Goal: Use online tool/utility: Utilize a website feature to perform a specific function

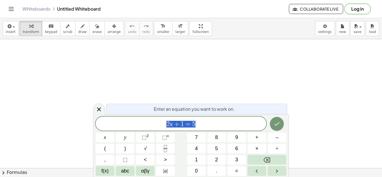
scroll to position [0, 0]
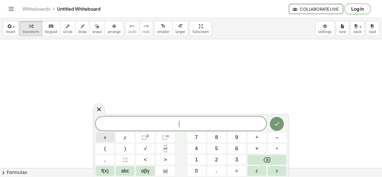
click at [104, 135] on span "x" at bounding box center [105, 138] width 2 height 8
click at [279, 141] on button "–" at bounding box center [277, 138] width 19 height 10
click at [201, 146] on button "4" at bounding box center [196, 149] width 19 height 10
click at [238, 170] on span "=" at bounding box center [236, 171] width 3 height 8
click at [240, 152] on button "6" at bounding box center [237, 149] width 19 height 10
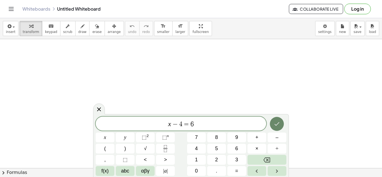
click at [282, 124] on button "Done" at bounding box center [277, 124] width 14 height 14
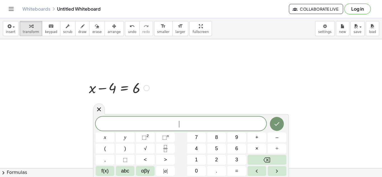
click at [125, 91] on div at bounding box center [119, 87] width 66 height 19
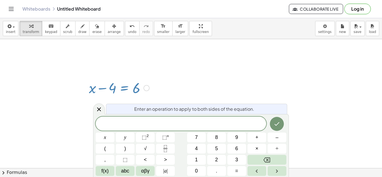
drag, startPoint x: 111, startPoint y: 85, endPoint x: 162, endPoint y: 94, distance: 52.0
click at [137, 97] on div "+ x − 4 = 6" at bounding box center [117, 88] width 73 height 22
click at [97, 111] on icon at bounding box center [99, 109] width 7 height 7
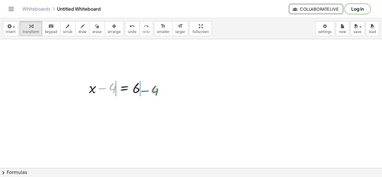
drag, startPoint x: 113, startPoint y: 88, endPoint x: 155, endPoint y: 90, distance: 42.6
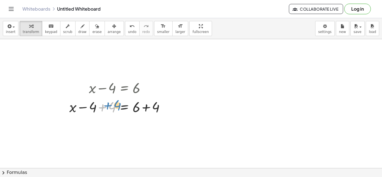
drag, startPoint x: 109, startPoint y: 109, endPoint x: 115, endPoint y: 107, distance: 5.9
click at [115, 107] on div at bounding box center [119, 106] width 105 height 19
drag, startPoint x: 90, startPoint y: 109, endPoint x: 69, endPoint y: 110, distance: 20.7
click at [69, 110] on div "+ x − 4 = 6 − 4 + x = 6 − 4 + 4 + + 4" at bounding box center [117, 97] width 112 height 41
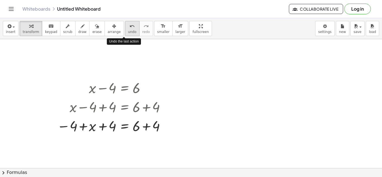
click at [128, 30] on span "undo" at bounding box center [132, 32] width 8 height 4
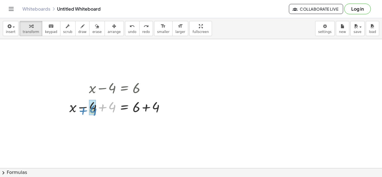
drag, startPoint x: 110, startPoint y: 111, endPoint x: 89, endPoint y: 114, distance: 20.9
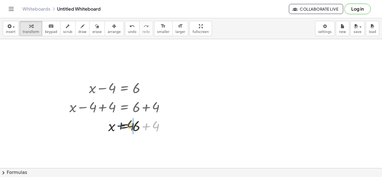
drag, startPoint x: 156, startPoint y: 124, endPoint x: 131, endPoint y: 124, distance: 25.5
click at [131, 124] on div at bounding box center [119, 125] width 105 height 19
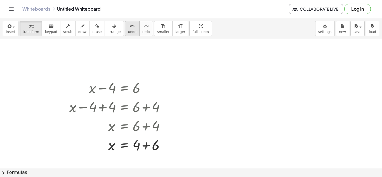
click at [125, 31] on button "undo undo" at bounding box center [132, 28] width 15 height 15
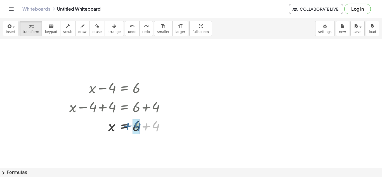
drag, startPoint x: 155, startPoint y: 125, endPoint x: 135, endPoint y: 125, distance: 19.9
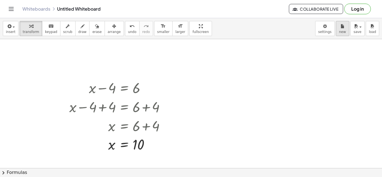
click at [343, 29] on icon "button" at bounding box center [343, 26] width 4 height 7
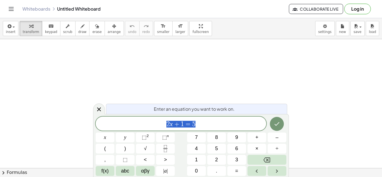
scroll to position [0, 0]
click at [282, 125] on button "Done" at bounding box center [277, 124] width 14 height 14
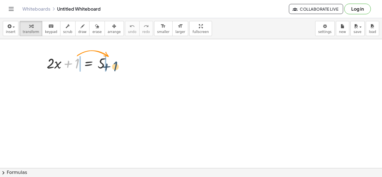
drag, startPoint x: 77, startPoint y: 63, endPoint x: 123, endPoint y: 67, distance: 46.3
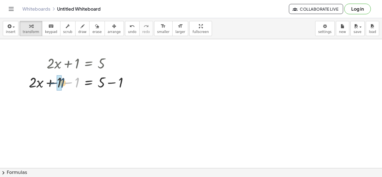
drag, startPoint x: 75, startPoint y: 83, endPoint x: 58, endPoint y: 82, distance: 17.6
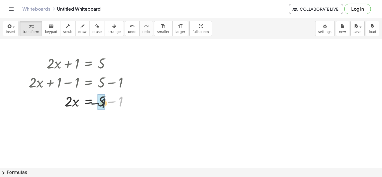
drag, startPoint x: 121, startPoint y: 100, endPoint x: 103, endPoint y: 102, distance: 18.0
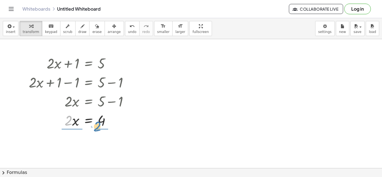
drag, startPoint x: 71, startPoint y: 115, endPoint x: 102, endPoint y: 120, distance: 31.7
click at [102, 120] on div at bounding box center [81, 120] width 110 height 19
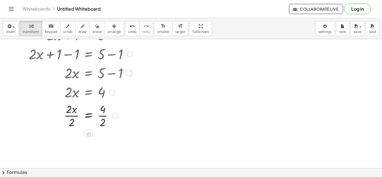
scroll to position [29, 0]
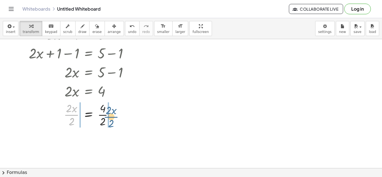
drag, startPoint x: 67, startPoint y: 118, endPoint x: 107, endPoint y: 120, distance: 39.8
click at [107, 120] on div at bounding box center [81, 114] width 110 height 28
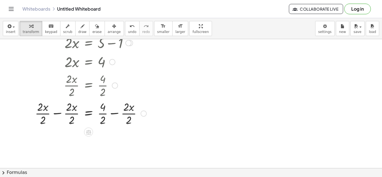
scroll to position [71, 0]
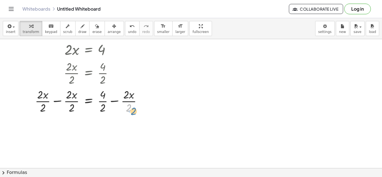
drag, startPoint x: 129, startPoint y: 108, endPoint x: 134, endPoint y: 111, distance: 6.1
click at [134, 111] on div at bounding box center [87, 101] width 123 height 28
click at [130, 100] on div at bounding box center [87, 101] width 123 height 28
click at [130, 106] on div at bounding box center [87, 101] width 123 height 28
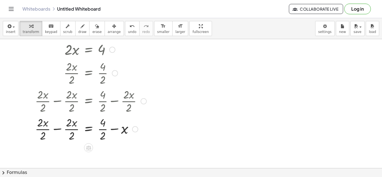
click at [135, 129] on div at bounding box center [135, 129] width 6 height 6
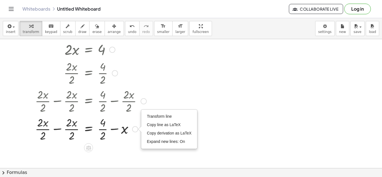
click at [136, 133] on div at bounding box center [87, 129] width 123 height 28
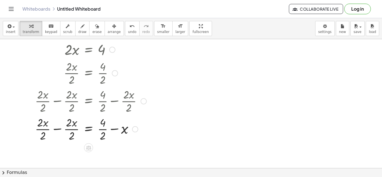
click at [136, 133] on div at bounding box center [87, 129] width 123 height 28
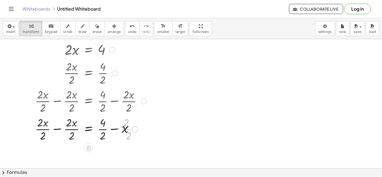
click at [136, 133] on div at bounding box center [87, 129] width 123 height 28
click at [107, 124] on div at bounding box center [87, 129] width 123 height 28
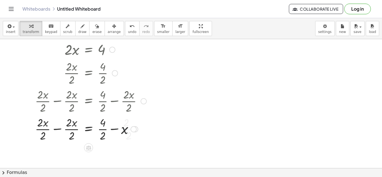
click at [107, 124] on div at bounding box center [87, 129] width 123 height 28
click at [105, 127] on div at bounding box center [87, 129] width 123 height 28
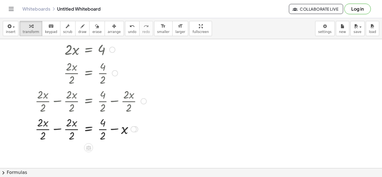
click at [105, 127] on div at bounding box center [87, 129] width 123 height 28
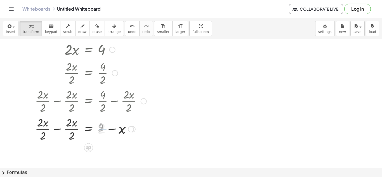
click at [105, 127] on div at bounding box center [87, 129] width 123 height 28
click at [76, 135] on div at bounding box center [87, 129] width 123 height 28
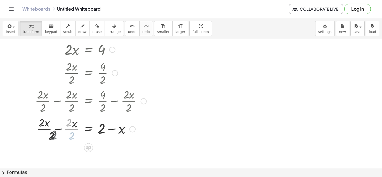
click at [76, 135] on div at bounding box center [87, 129] width 123 height 28
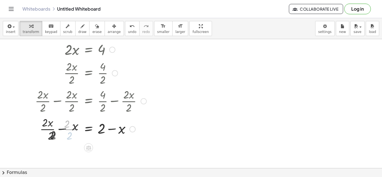
click at [76, 135] on div at bounding box center [87, 129] width 123 height 28
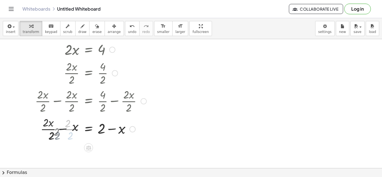
click at [76, 135] on div at bounding box center [87, 129] width 123 height 28
click at [56, 134] on div at bounding box center [87, 129] width 123 height 28
click at [99, 133] on div at bounding box center [87, 128] width 123 height 19
drag, startPoint x: 54, startPoint y: 134, endPoint x: 73, endPoint y: 133, distance: 18.5
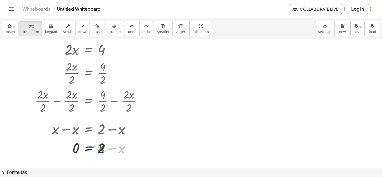
drag, startPoint x: 120, startPoint y: 145, endPoint x: 100, endPoint y: 143, distance: 20.2
click at [100, 143] on div at bounding box center [87, 147] width 123 height 19
drag, startPoint x: 118, startPoint y: 153, endPoint x: 69, endPoint y: 149, distance: 49.4
click at [69, 149] on div at bounding box center [87, 147] width 123 height 19
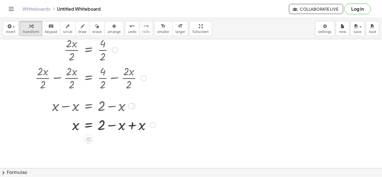
scroll to position [100, 0]
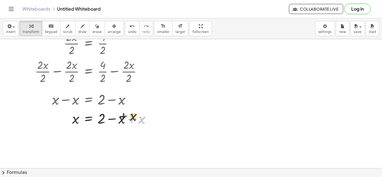
drag, startPoint x: 133, startPoint y: 123, endPoint x: 123, endPoint y: 120, distance: 10.5
click at [123, 120] on div at bounding box center [92, 118] width 132 height 19
drag, startPoint x: 123, startPoint y: 120, endPoint x: 144, endPoint y: 123, distance: 21.1
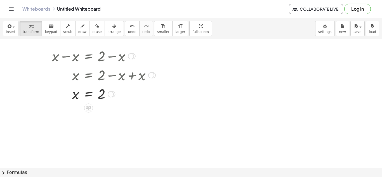
scroll to position [145, 0]
